Goal: Task Accomplishment & Management: Use online tool/utility

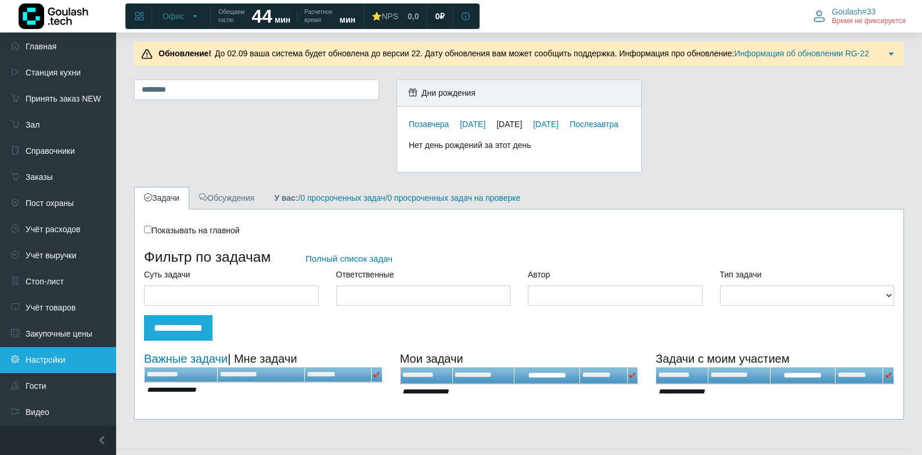
scroll to position [58, 0]
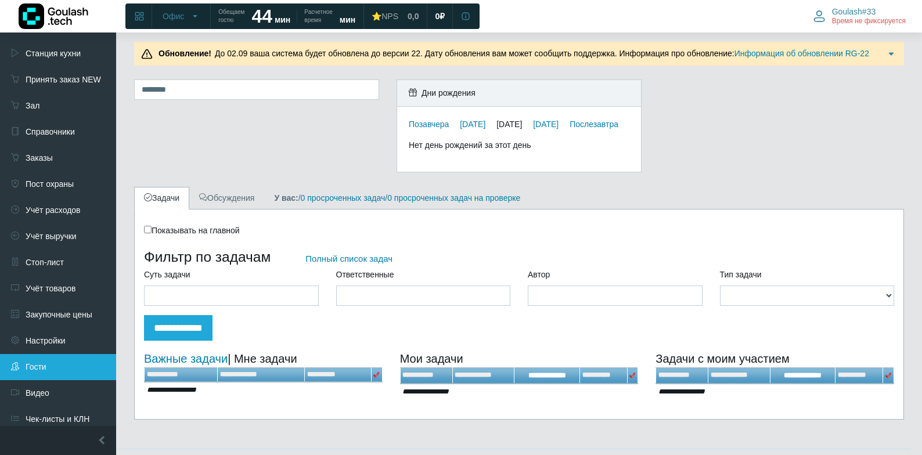
click at [32, 354] on link "Гости" at bounding box center [58, 367] width 116 height 26
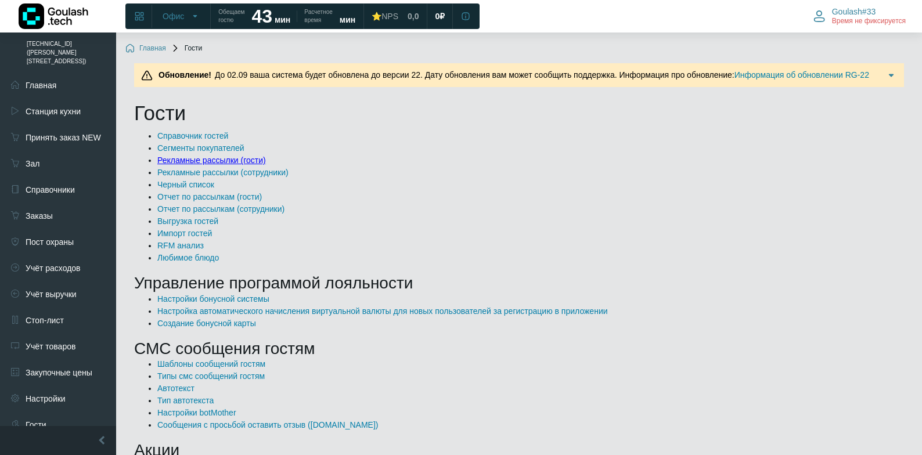
click at [193, 165] on link "Рекламные рассылки (гости)" at bounding box center [211, 160] width 109 height 9
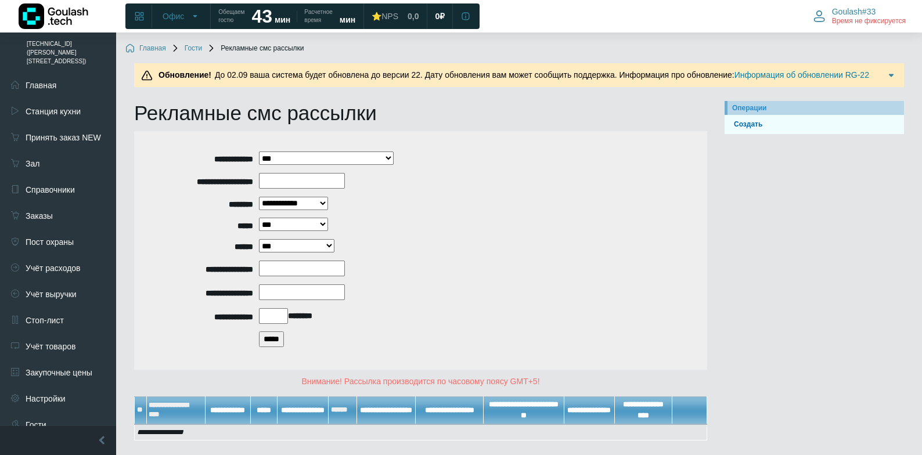
click at [277, 343] on input "*****" at bounding box center [271, 340] width 25 height 16
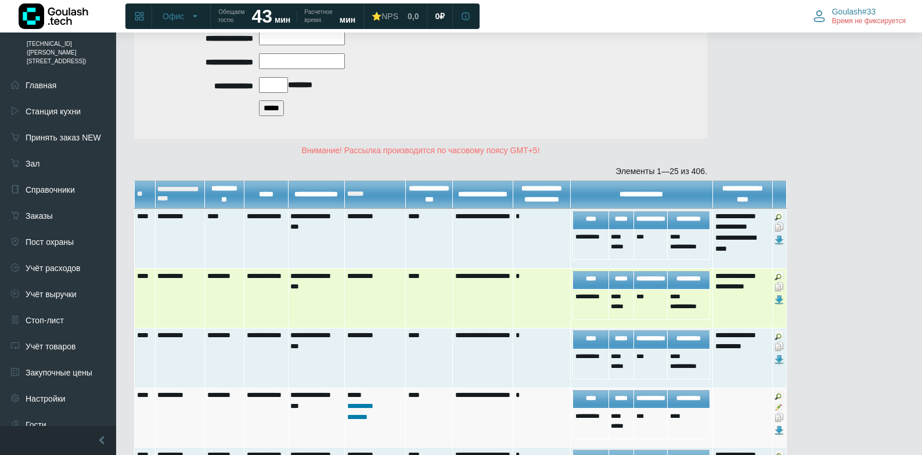
scroll to position [232, 0]
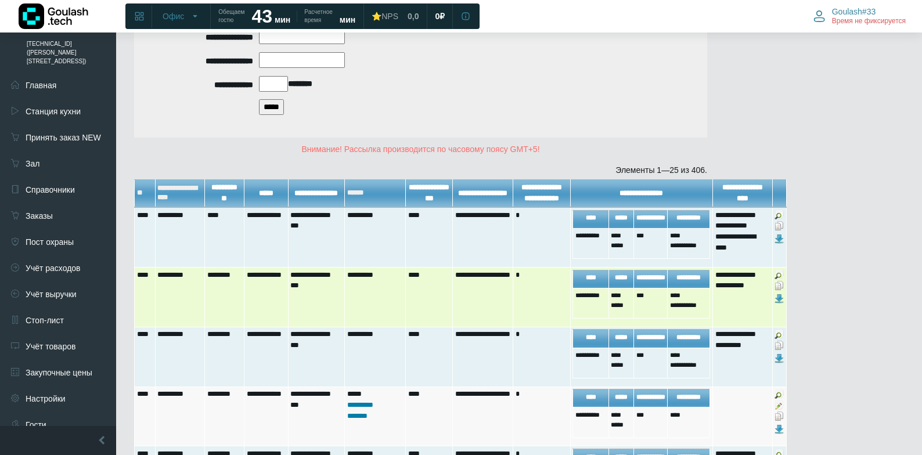
click at [778, 279] on img at bounding box center [779, 274] width 9 height 9
